Goal: Information Seeking & Learning: Check status

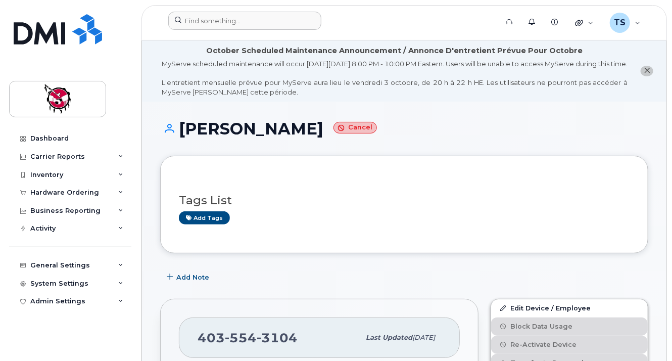
click at [264, 32] on header "Support Alerts Knowledge Base Quicklinks Suspend / Cancel Device Change SIM Car…" at bounding box center [403, 22] width 525 height 35
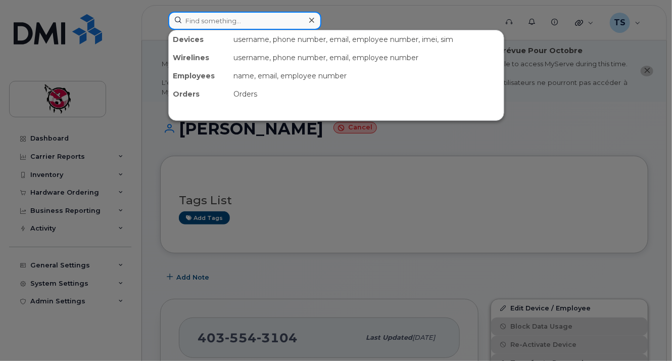
click at [266, 24] on input at bounding box center [244, 21] width 153 height 18
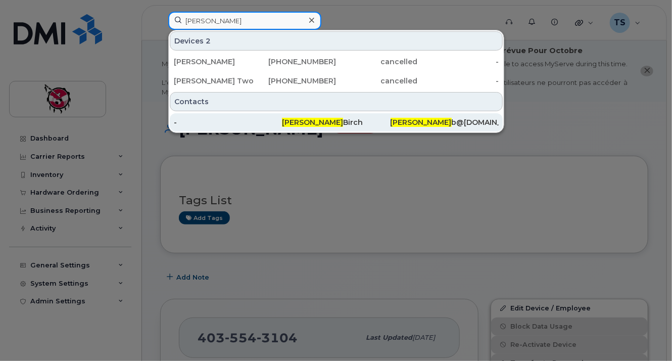
type input "blair"
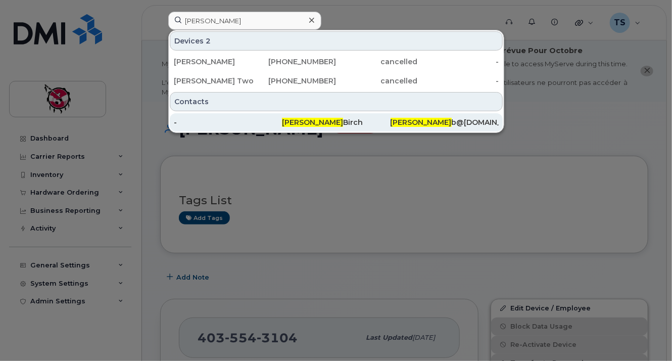
click at [240, 118] on div "-" at bounding box center [228, 122] width 108 height 10
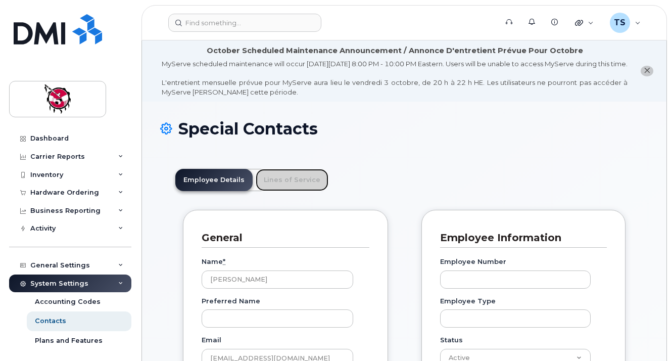
click at [289, 169] on link "Lines of Service" at bounding box center [291, 180] width 73 height 22
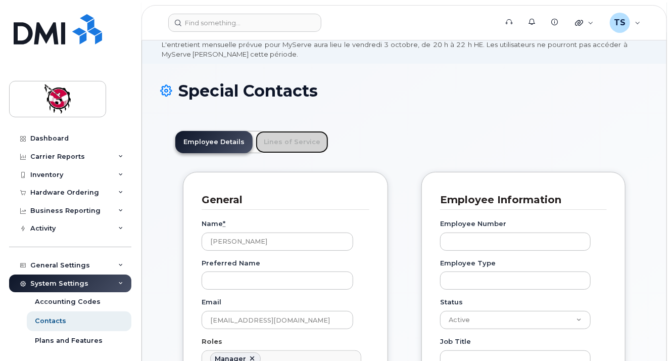
scroll to position [79, 0]
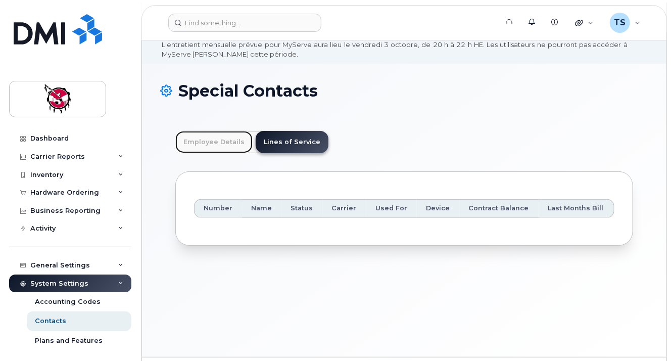
click at [214, 143] on link "Employee Details" at bounding box center [213, 142] width 77 height 22
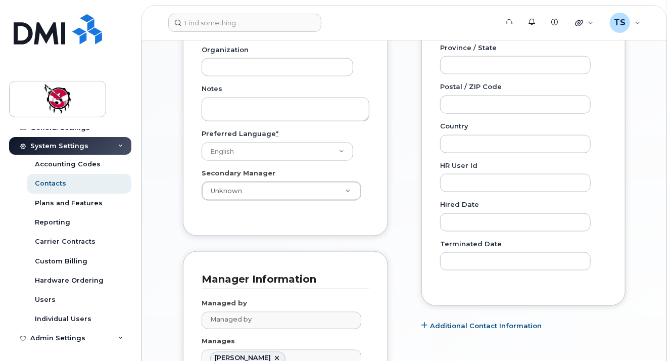
scroll to position [531, 0]
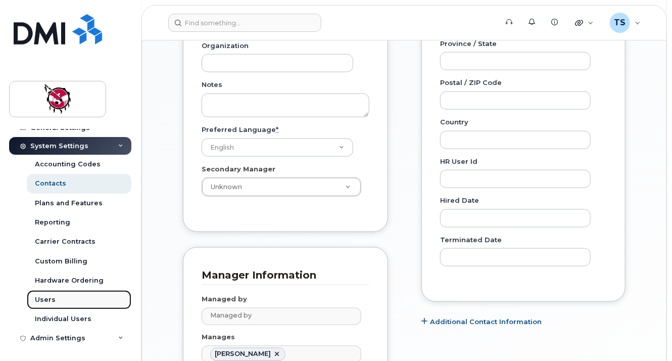
click at [58, 294] on link "Users" at bounding box center [79, 299] width 105 height 19
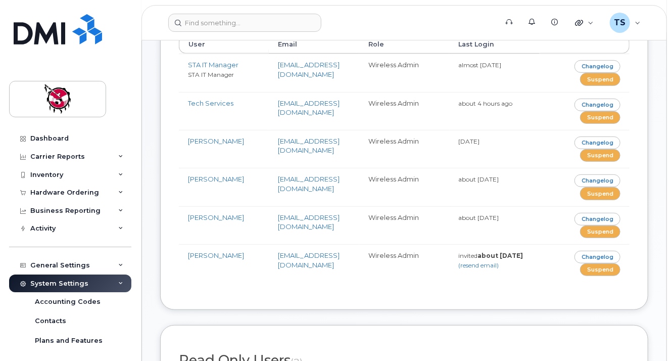
scroll to position [168, 0]
click at [83, 171] on div "Inventory" at bounding box center [70, 175] width 122 height 18
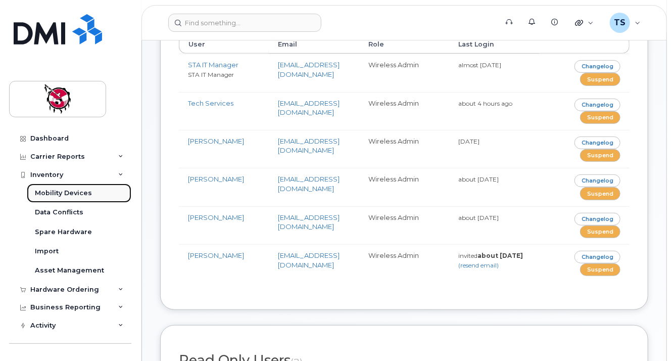
click at [65, 199] on link "Mobility Devices" at bounding box center [79, 192] width 105 height 19
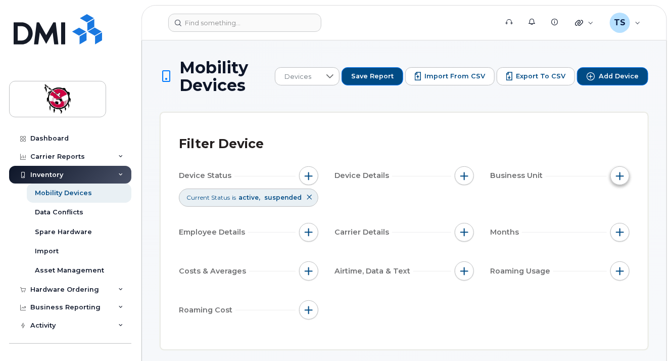
click at [621, 177] on span "button" at bounding box center [620, 176] width 8 height 8
click at [469, 177] on button "button" at bounding box center [463, 175] width 19 height 19
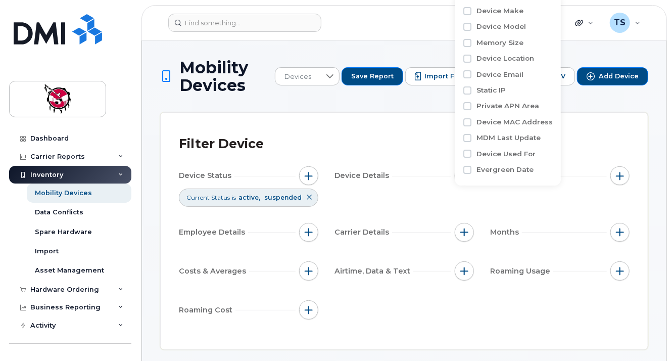
click at [383, 150] on div "Filter Device" at bounding box center [404, 144] width 450 height 26
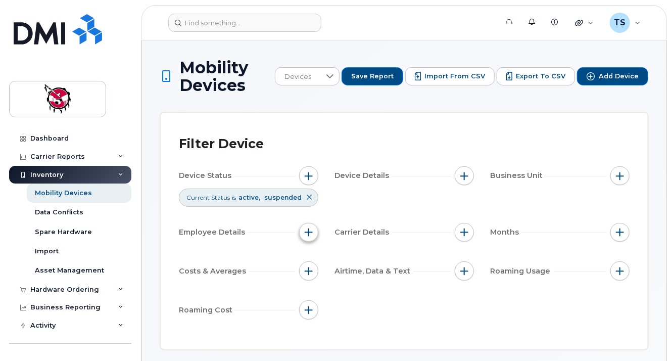
click at [311, 237] on button "button" at bounding box center [308, 232] width 19 height 19
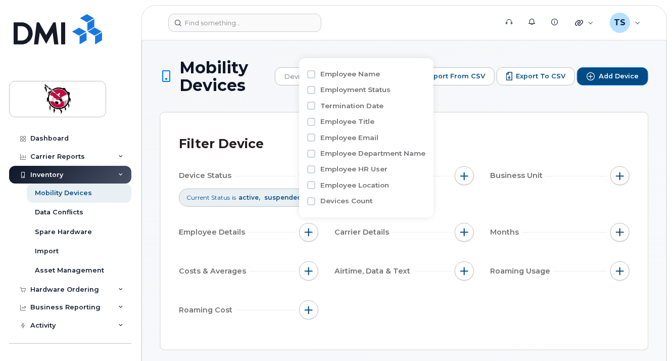
scroll to position [10, 0]
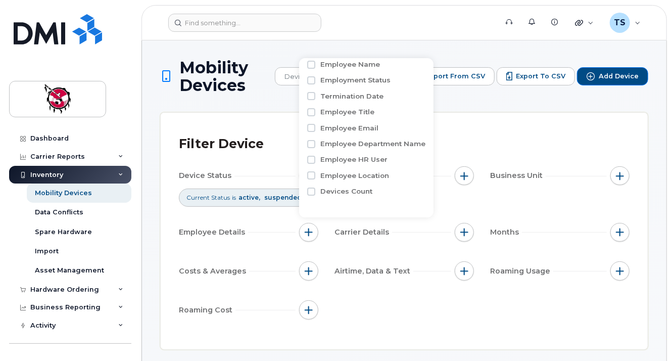
click at [348, 294] on div "Device Status Current Status is active suspended Device Details Business Unit E…" at bounding box center [404, 244] width 450 height 157
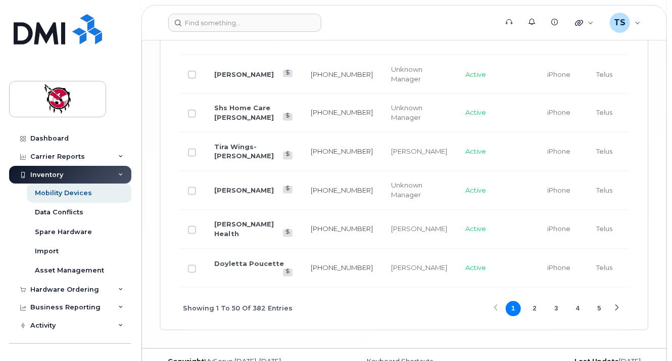
scroll to position [2462, 0]
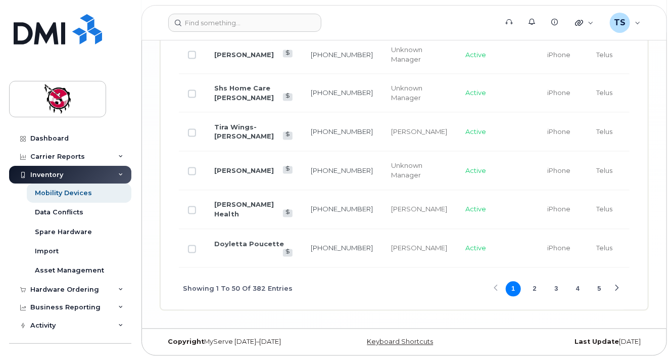
click at [537, 295] on button "2" at bounding box center [534, 288] width 15 height 15
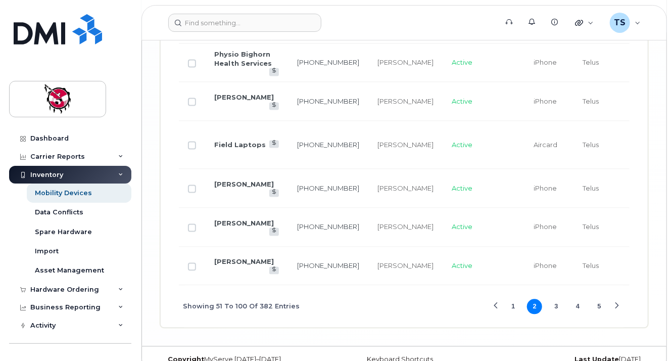
drag, startPoint x: 555, startPoint y: 313, endPoint x: 562, endPoint y: 302, distance: 13.2
click at [555, 314] on button "3" at bounding box center [555, 306] width 15 height 15
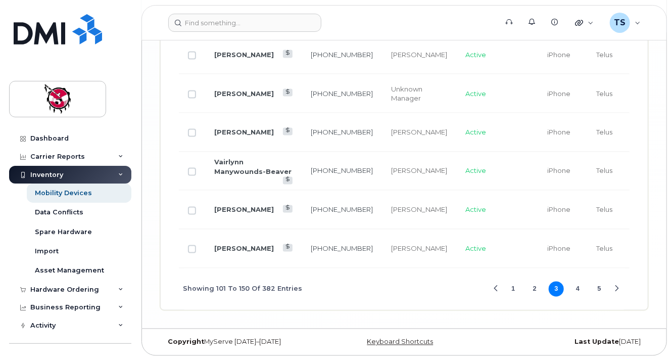
scroll to position [2396, 0]
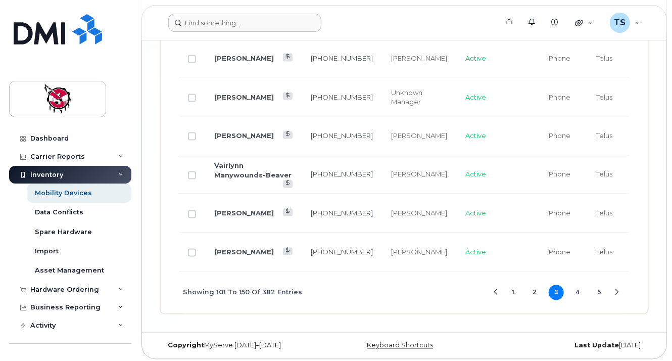
drag, startPoint x: 574, startPoint y: 290, endPoint x: 438, endPoint y: 25, distance: 297.4
click at [574, 291] on button "4" at bounding box center [577, 292] width 15 height 15
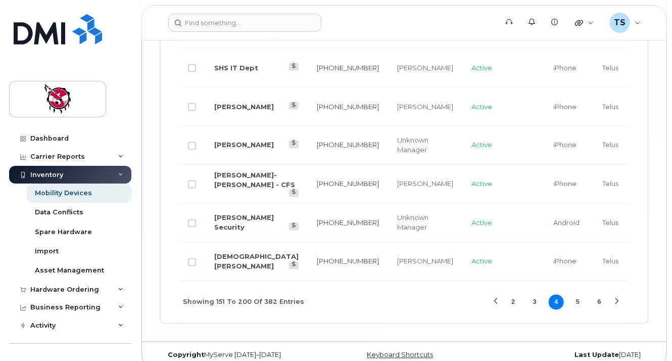
scroll to position [2468, 0]
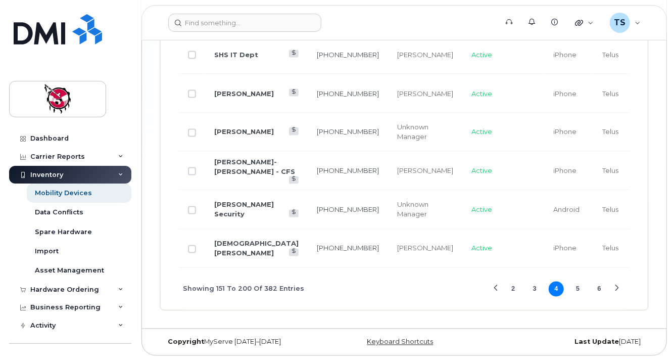
click at [576, 285] on button "5" at bounding box center [577, 288] width 15 height 15
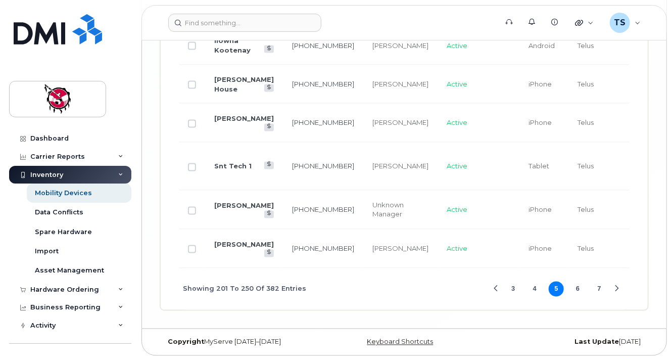
scroll to position [2405, 0]
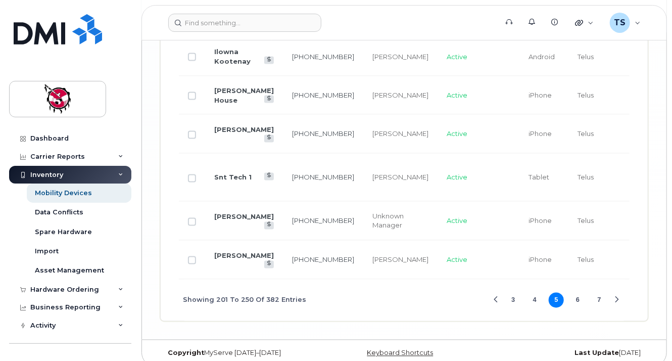
click at [577, 292] on button "6" at bounding box center [577, 299] width 15 height 15
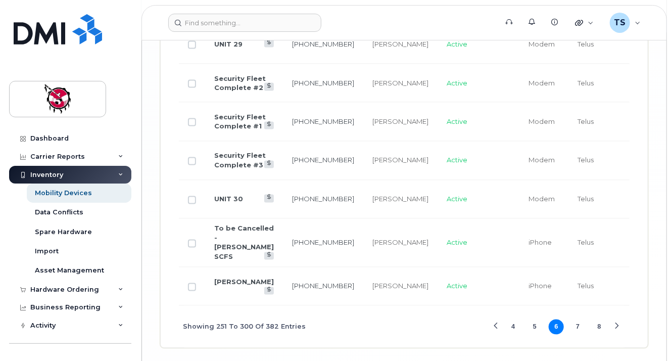
click at [575, 322] on button "7" at bounding box center [577, 326] width 15 height 15
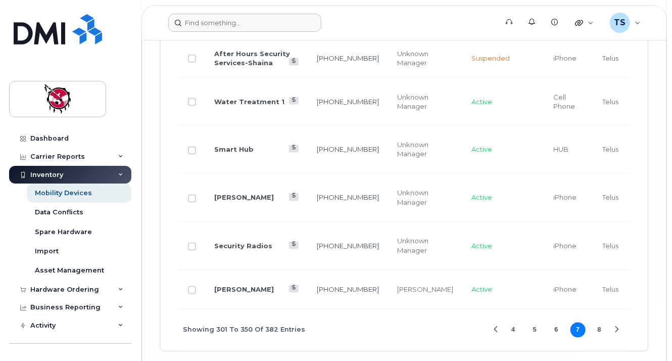
scroll to position [2486, 0]
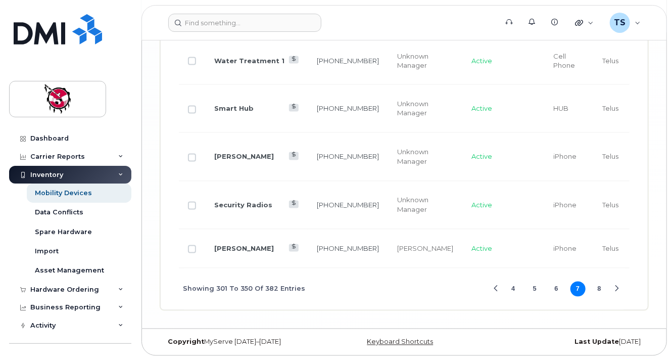
click at [598, 287] on button "8" at bounding box center [598, 288] width 15 height 15
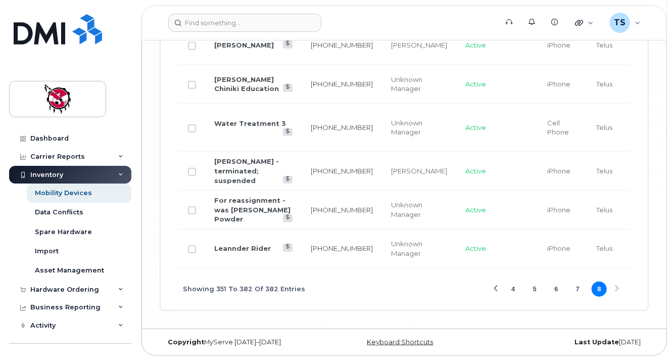
scroll to position [1888, 0]
click at [579, 291] on button "7" at bounding box center [577, 288] width 15 height 15
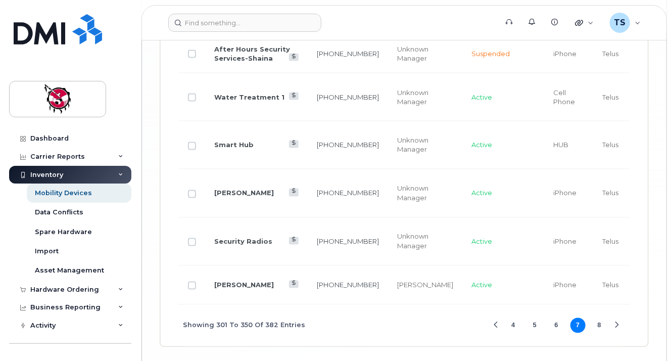
scroll to position [2486, 0]
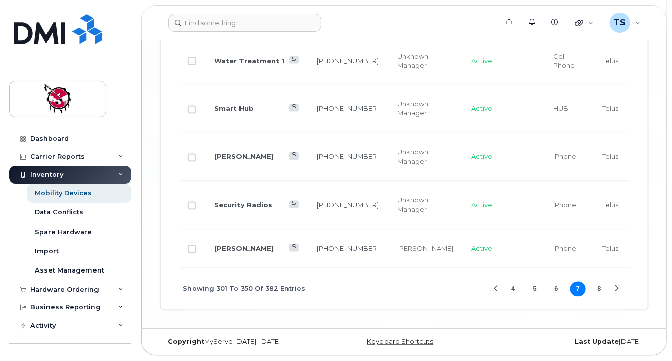
click at [558, 287] on button "6" at bounding box center [555, 288] width 15 height 15
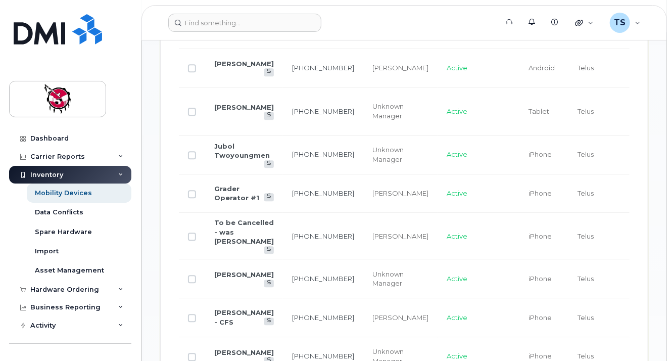
scroll to position [991, 0]
click at [568, 152] on td "Telus" at bounding box center [595, 156] width 55 height 39
click at [623, 258] on td "AB 9-1-1 Provincial Tax, Call ..." at bounding box center [654, 237] width 63 height 46
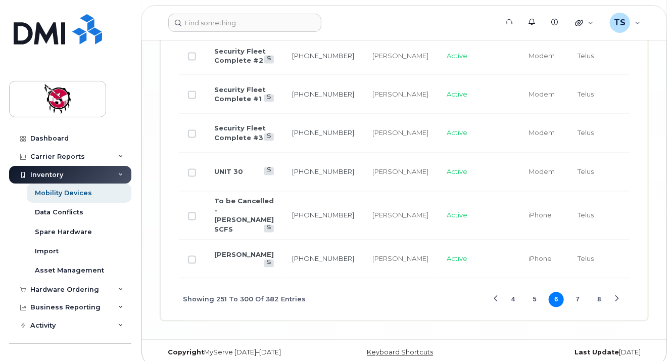
scroll to position [2436, 0]
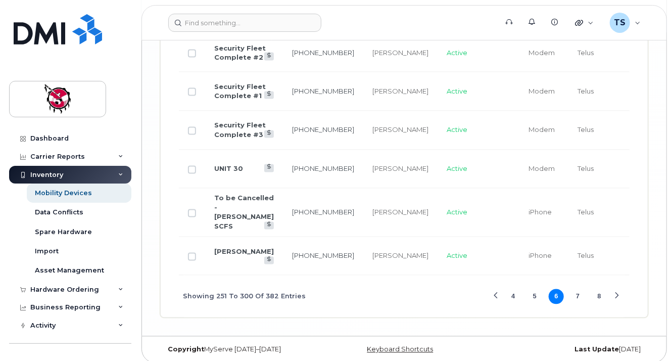
click at [535, 298] on button "5" at bounding box center [534, 296] width 15 height 15
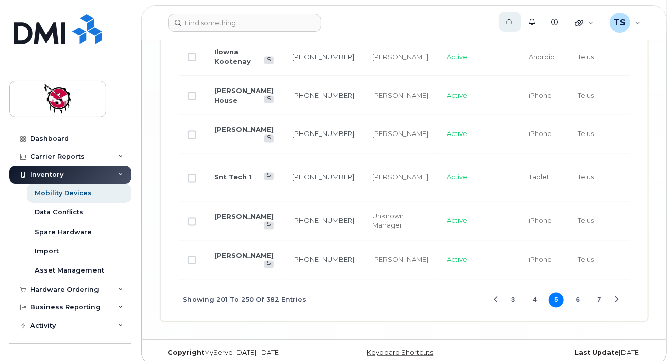
scroll to position [1911, 0]
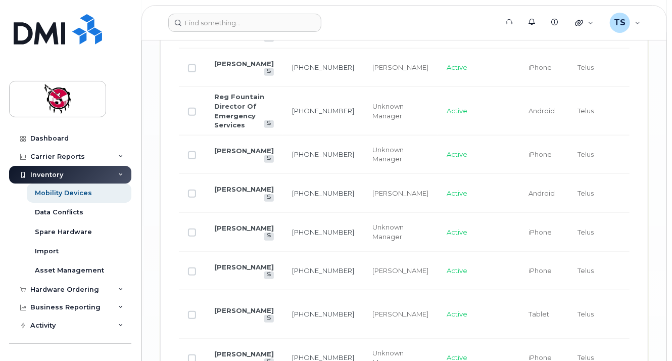
click at [568, 197] on td "Telus" at bounding box center [595, 193] width 55 height 39
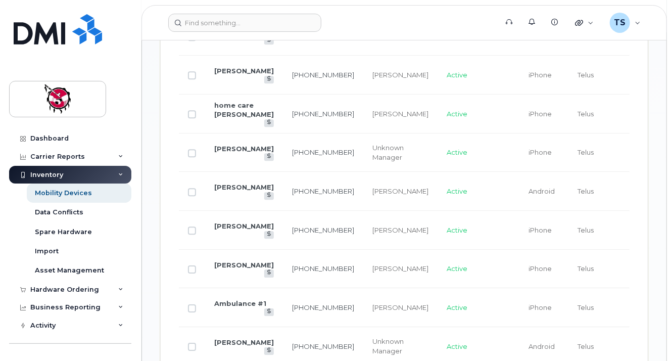
click at [568, 213] on td "Telus" at bounding box center [595, 230] width 55 height 39
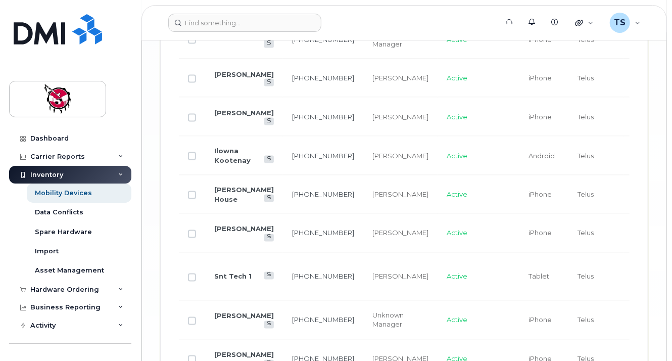
scroll to position [2405, 0]
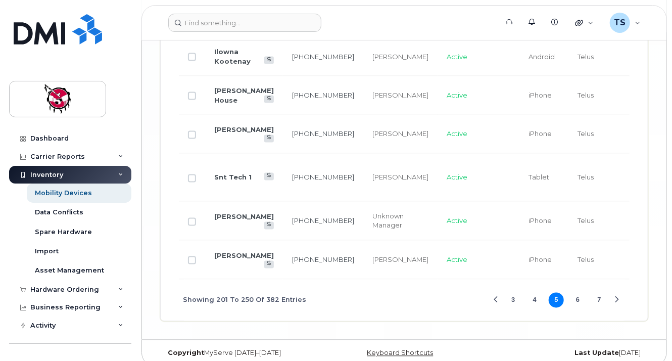
click at [533, 292] on button "4" at bounding box center [534, 299] width 15 height 15
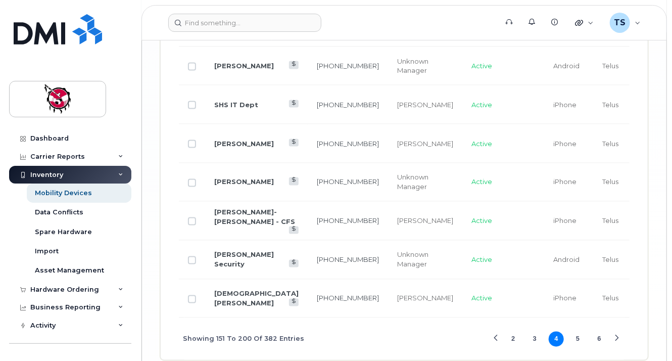
scroll to position [2468, 0]
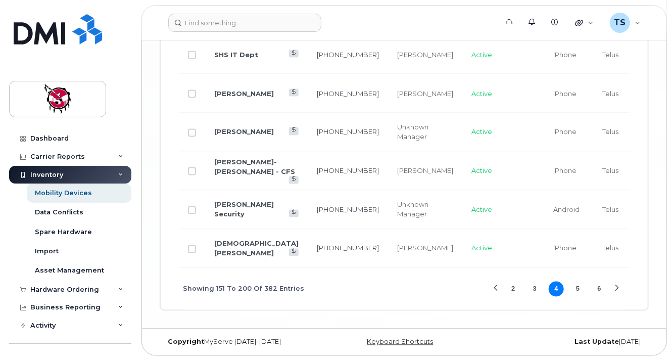
click at [535, 290] on button "3" at bounding box center [534, 288] width 15 height 15
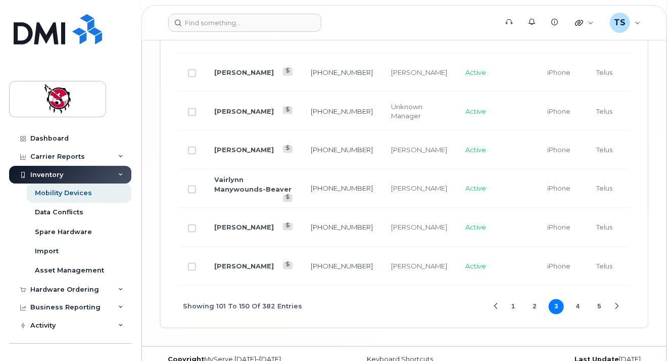
scroll to position [2396, 0]
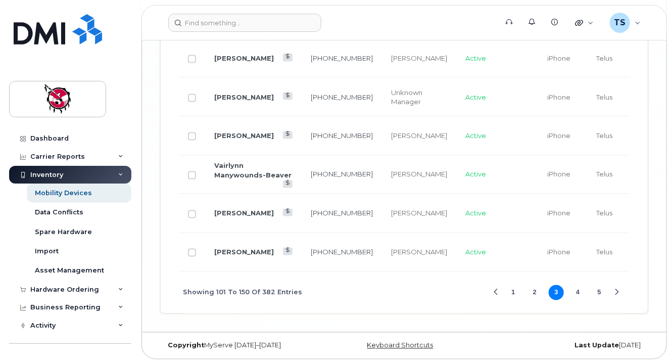
click at [532, 290] on button "2" at bounding box center [534, 292] width 15 height 15
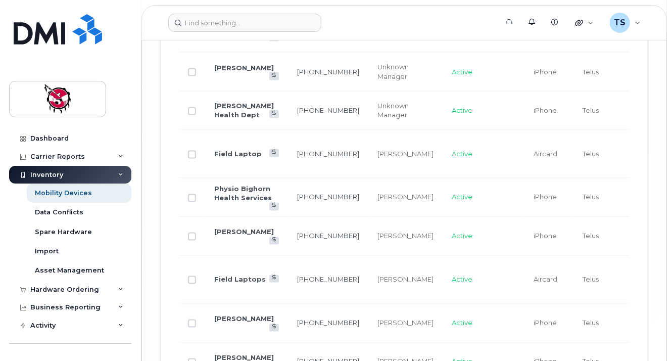
scroll to position [2479, 0]
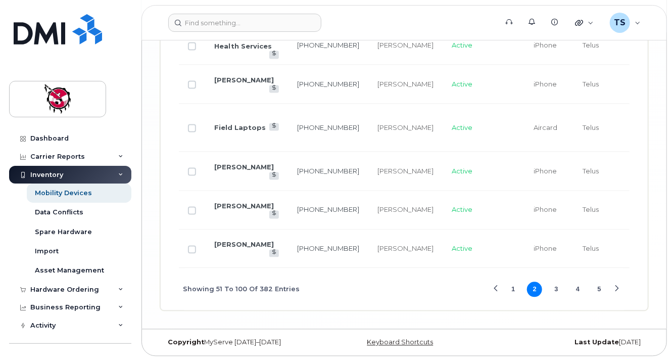
click at [513, 289] on button "1" at bounding box center [512, 289] width 15 height 15
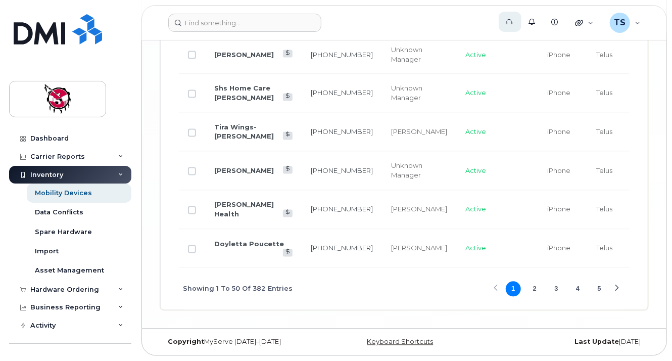
scroll to position [641, 0]
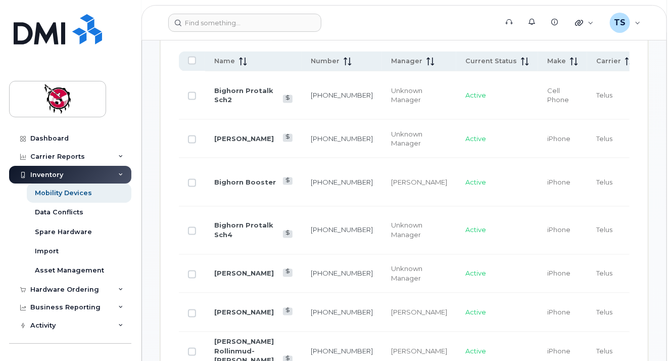
click at [587, 160] on td "Telus" at bounding box center [614, 182] width 55 height 48
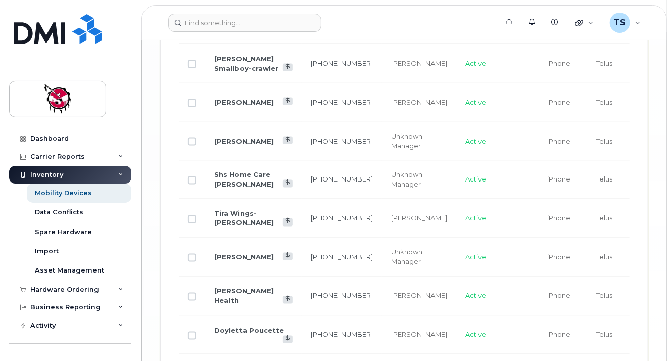
scroll to position [2462, 0]
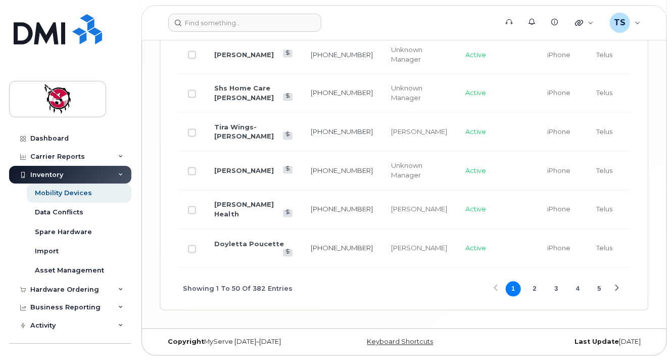
click at [598, 288] on button "5" at bounding box center [598, 288] width 15 height 15
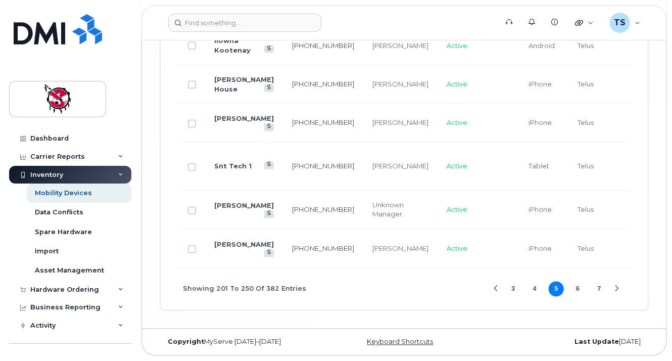
scroll to position [2405, 0]
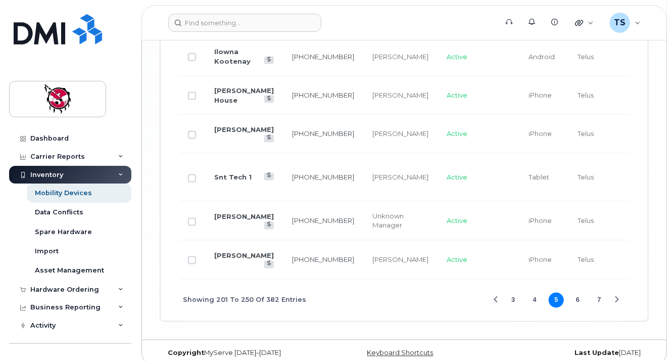
click at [598, 292] on button "7" at bounding box center [598, 299] width 15 height 15
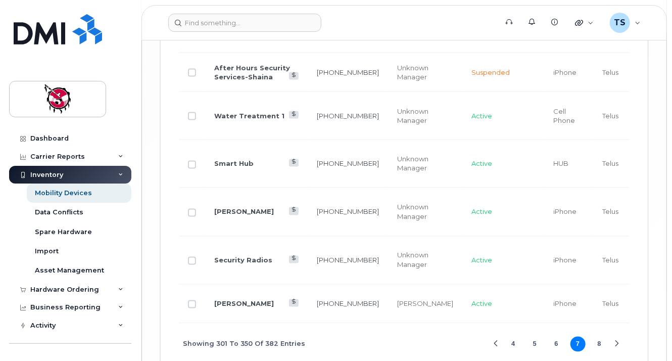
scroll to position [2486, 0]
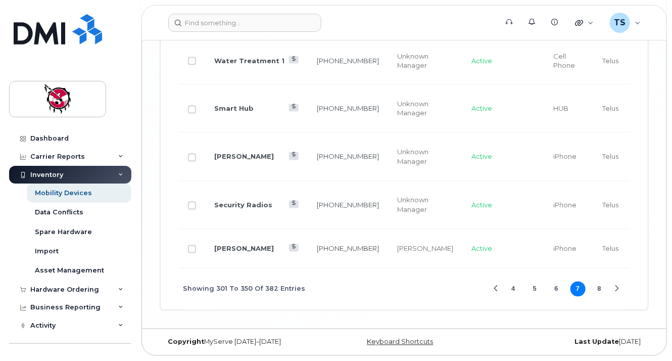
click at [597, 290] on button "8" at bounding box center [598, 288] width 15 height 15
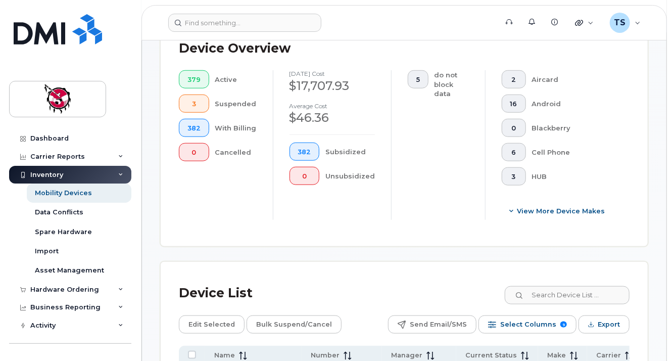
scroll to position [347, 0]
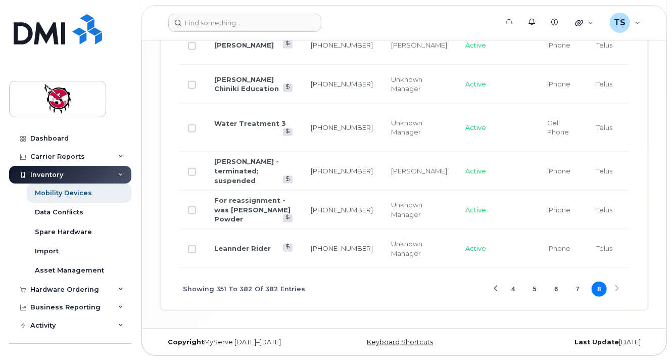
scroll to position [1885, 0]
click at [555, 292] on button "6" at bounding box center [555, 288] width 15 height 15
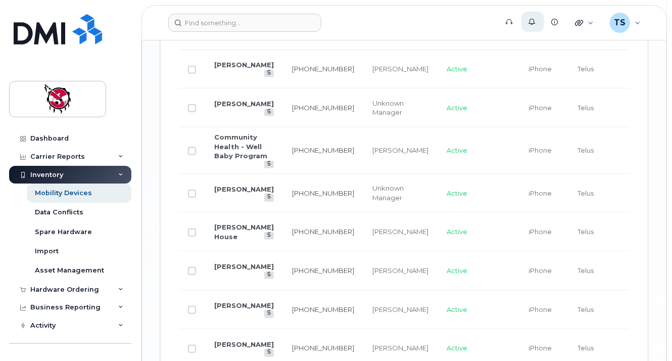
scroll to position [878, 0]
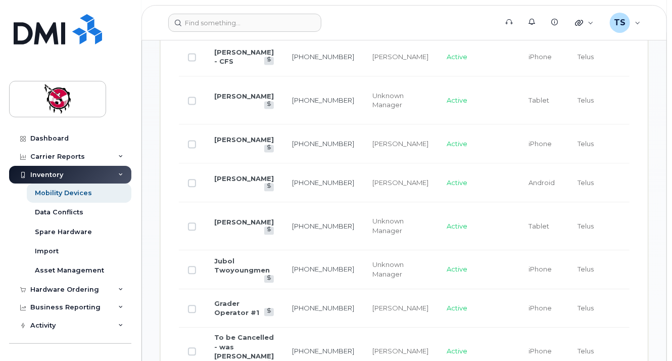
click at [568, 216] on td "Telus" at bounding box center [595, 226] width 55 height 48
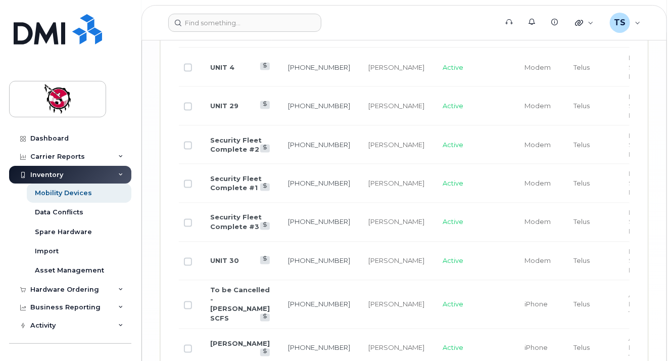
scroll to position [2441, 0]
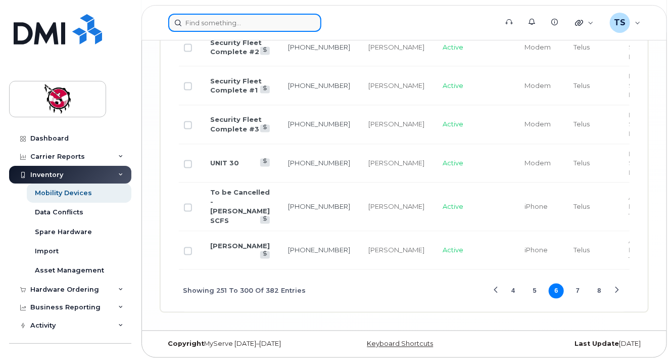
click at [241, 23] on input at bounding box center [244, 23] width 153 height 18
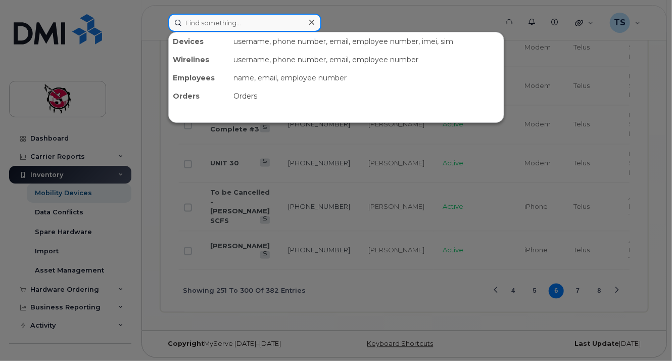
click at [241, 23] on input at bounding box center [244, 23] width 153 height 18
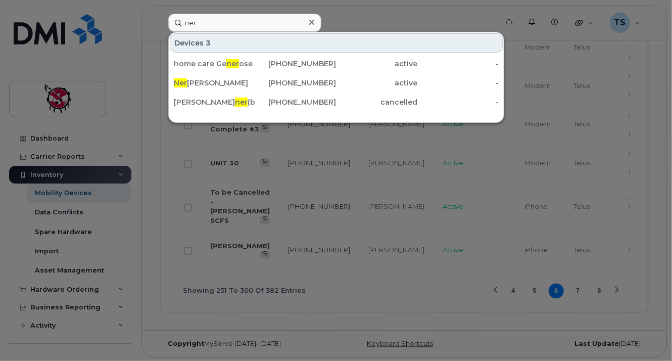
click at [596, 182] on div at bounding box center [336, 180] width 672 height 361
drag, startPoint x: 257, startPoint y: 19, endPoint x: 122, endPoint y: 37, distance: 136.0
click at [160, 32] on div "ner Devices 3 home care Ge ner ose Kayembe 403-850-3487 active - Ner ac Hollowa…" at bounding box center [329, 23] width 338 height 18
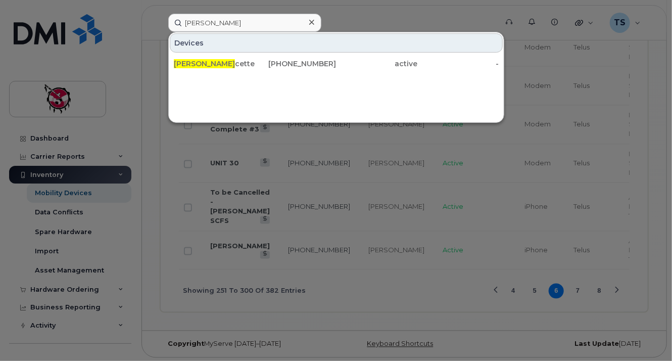
click at [586, 171] on div at bounding box center [336, 180] width 672 height 361
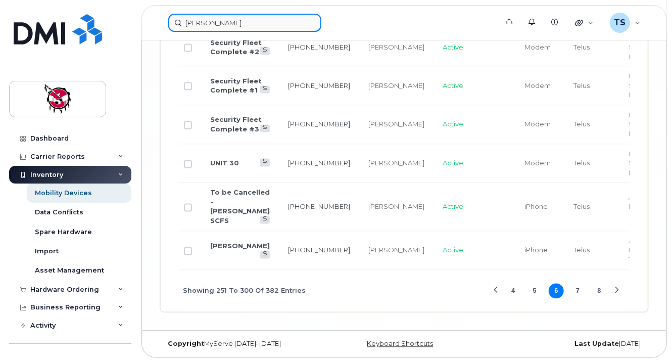
click at [265, 23] on input "leon pou" at bounding box center [244, 23] width 153 height 18
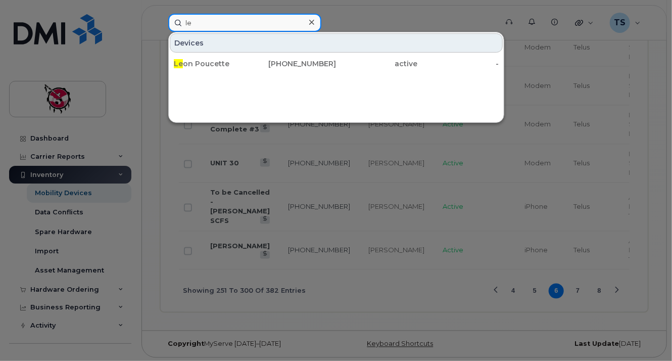
type input "l"
type input "s"
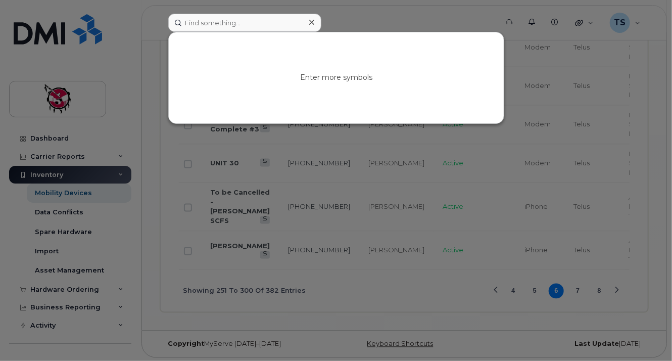
click at [572, 106] on div at bounding box center [336, 180] width 672 height 361
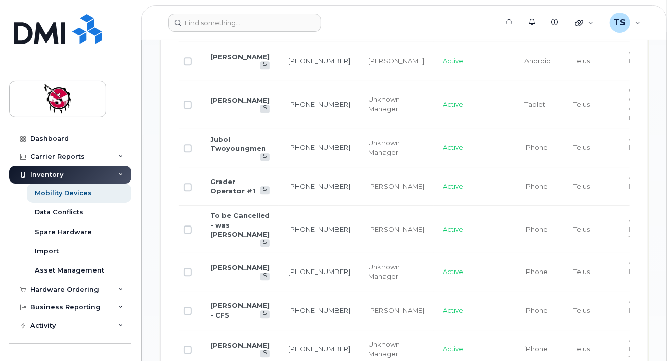
scroll to position [999, 0]
click at [442, 168] on td "Active" at bounding box center [474, 187] width 82 height 39
click at [433, 190] on td "Active" at bounding box center [474, 187] width 82 height 39
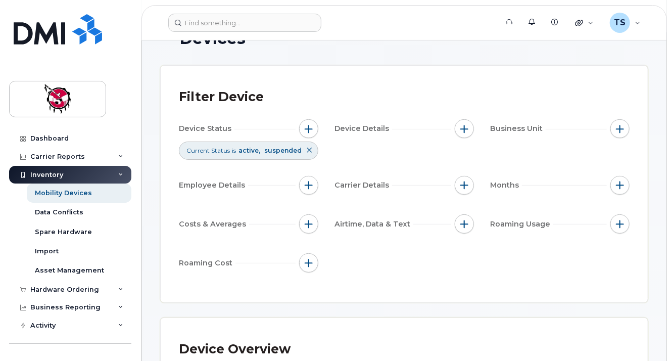
scroll to position [0, 0]
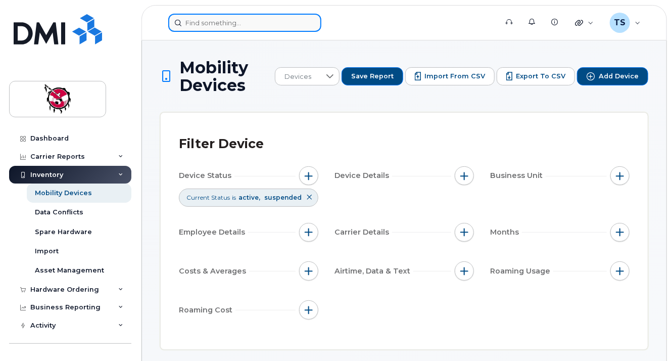
click at [286, 23] on input at bounding box center [244, 23] width 153 height 18
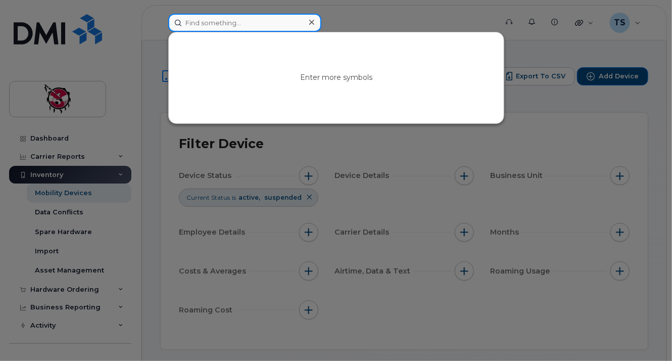
type input "f"
click at [340, 159] on div at bounding box center [336, 180] width 672 height 361
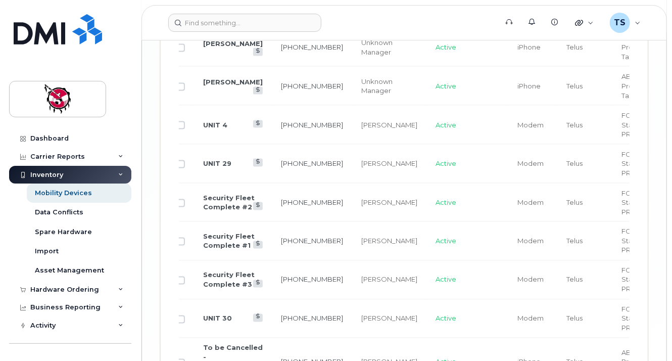
scroll to position [2441, 0]
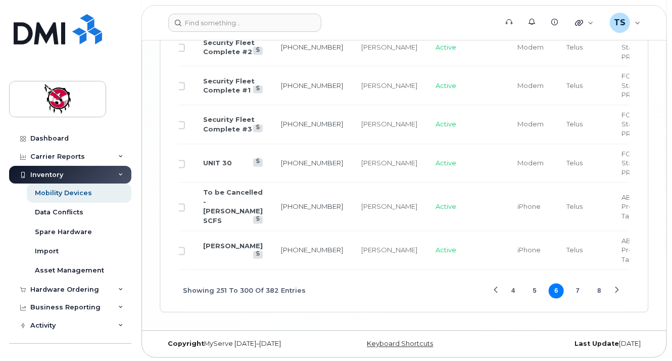
click at [512, 288] on button "4" at bounding box center [512, 290] width 15 height 15
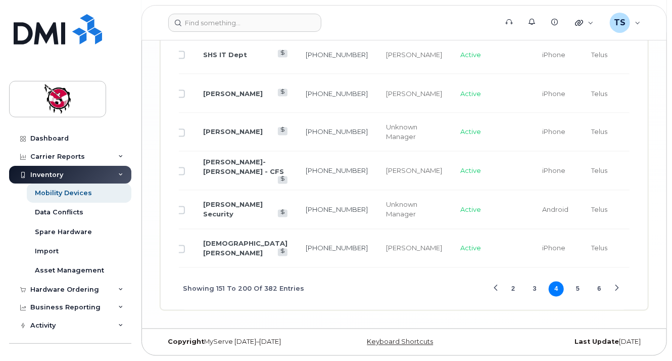
scroll to position [2468, 0]
click at [539, 292] on button "3" at bounding box center [534, 288] width 15 height 15
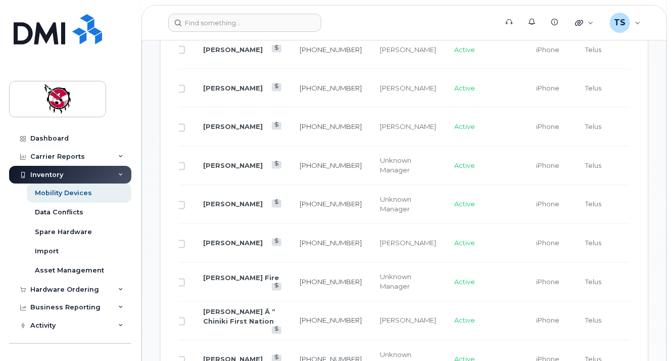
scroll to position [717, 0]
